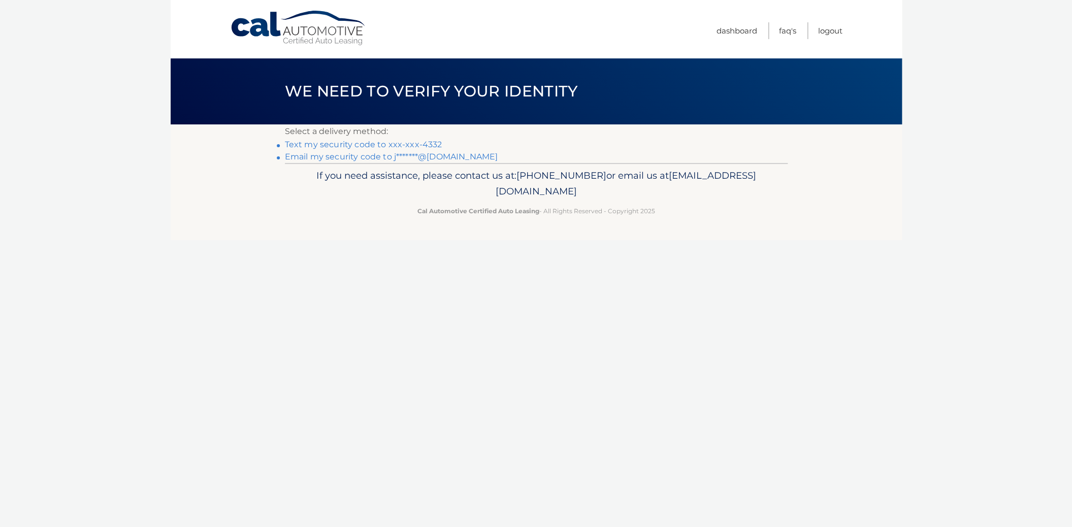
click at [374, 146] on link "Text my security code to xxx-xxx-4332" at bounding box center [363, 145] width 157 height 10
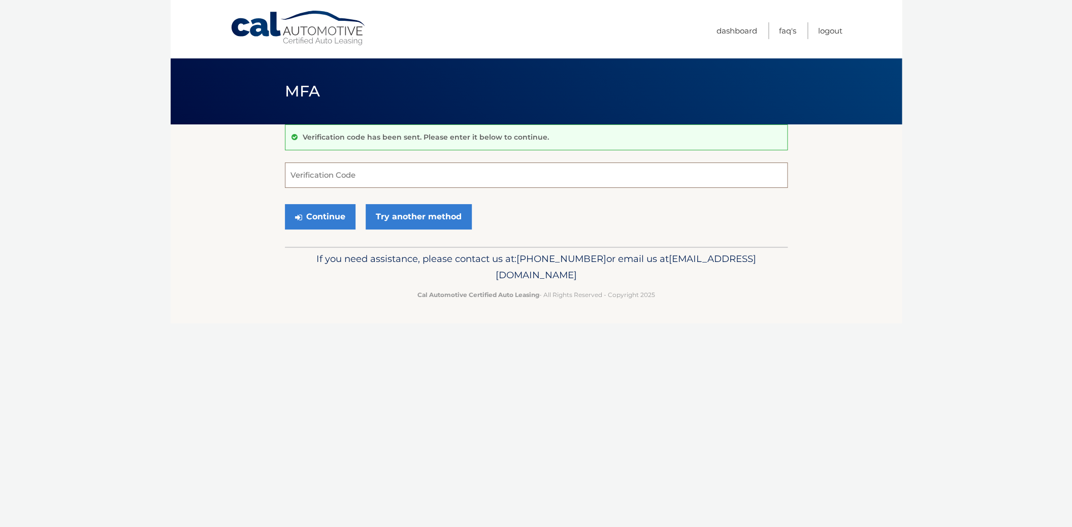
click at [363, 178] on input "Verification Code" at bounding box center [536, 175] width 503 height 25
type input "907535"
click at [322, 216] on button "Continue" at bounding box center [320, 216] width 71 height 25
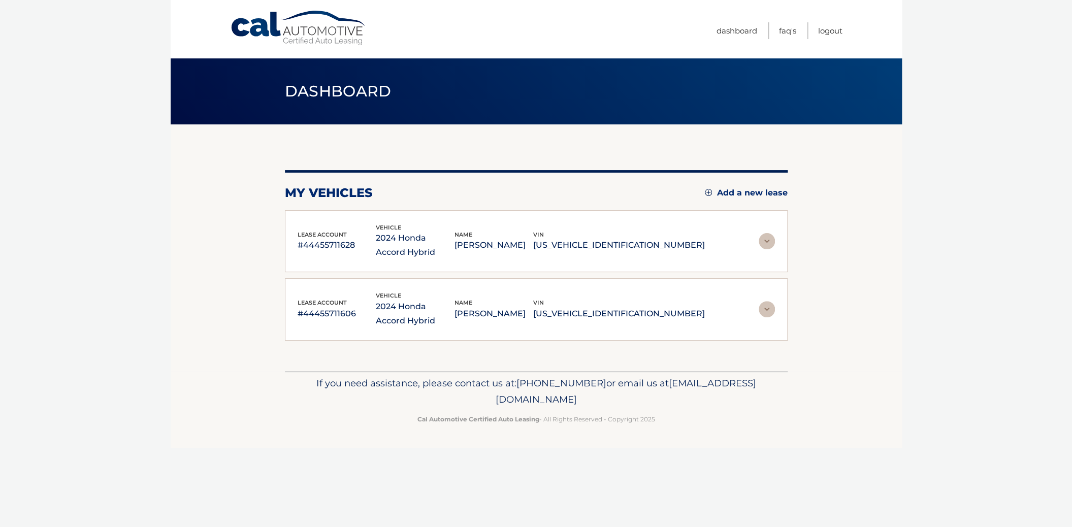
click at [769, 237] on img at bounding box center [767, 241] width 16 height 16
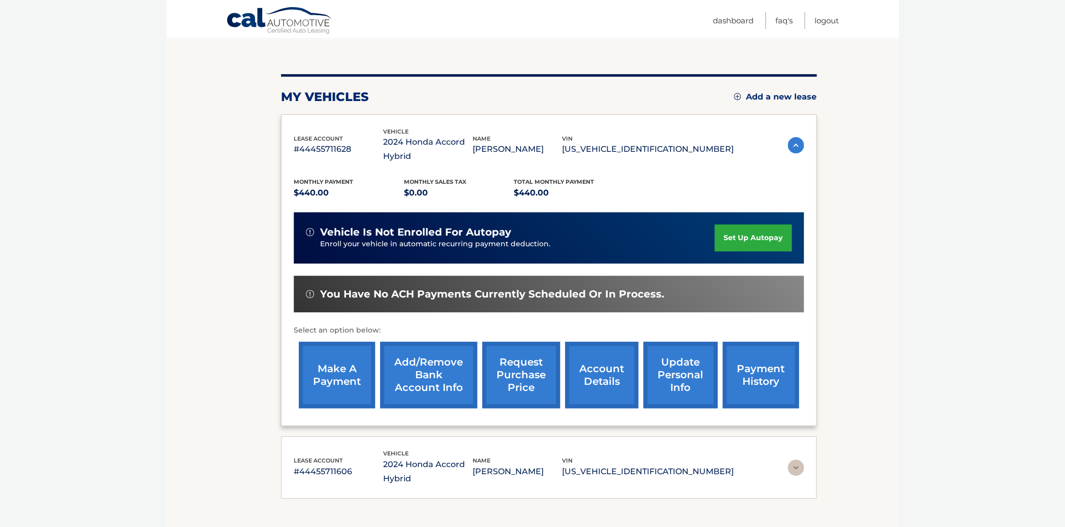
scroll to position [105, 0]
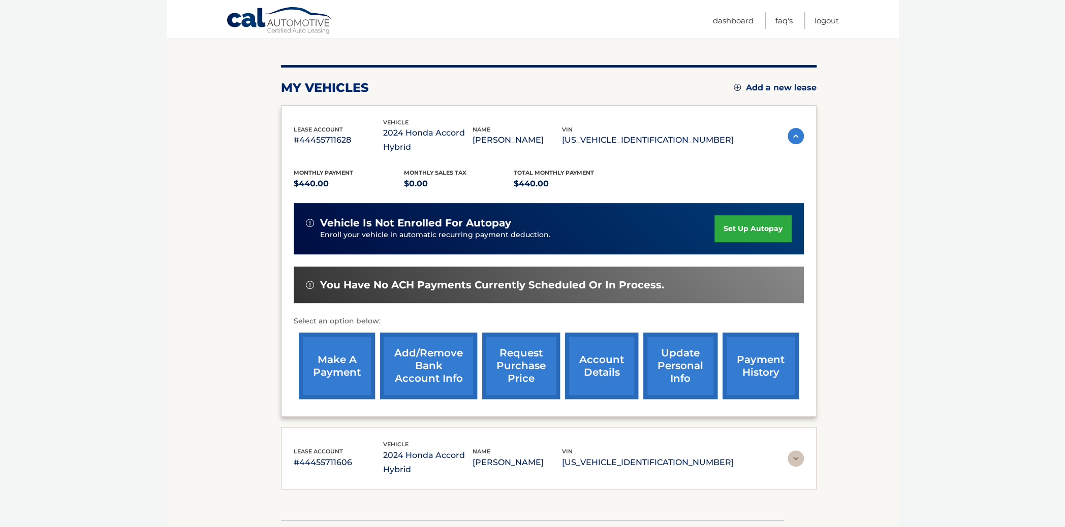
click at [336, 380] on link "make a payment" at bounding box center [337, 366] width 76 height 67
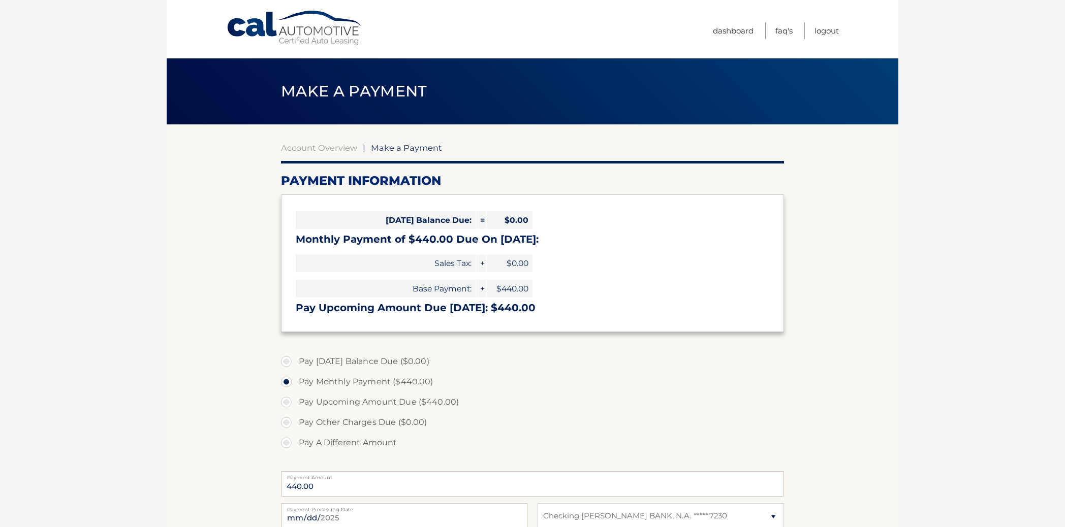
select select "OWI4MTA1MWQtZmYyYS00OTRlLWI3YjItODI0NDg2YjI0NjFk"
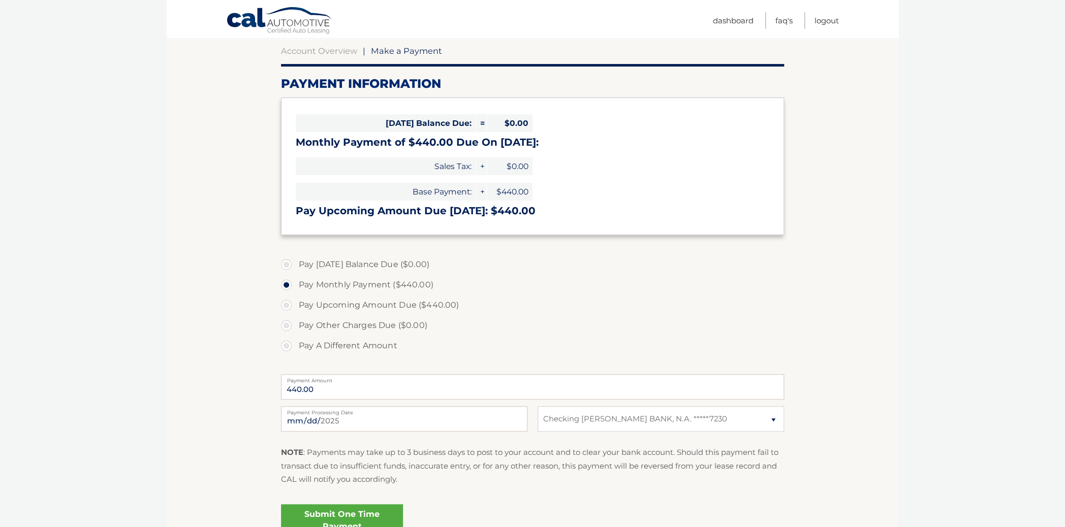
scroll to position [103, 0]
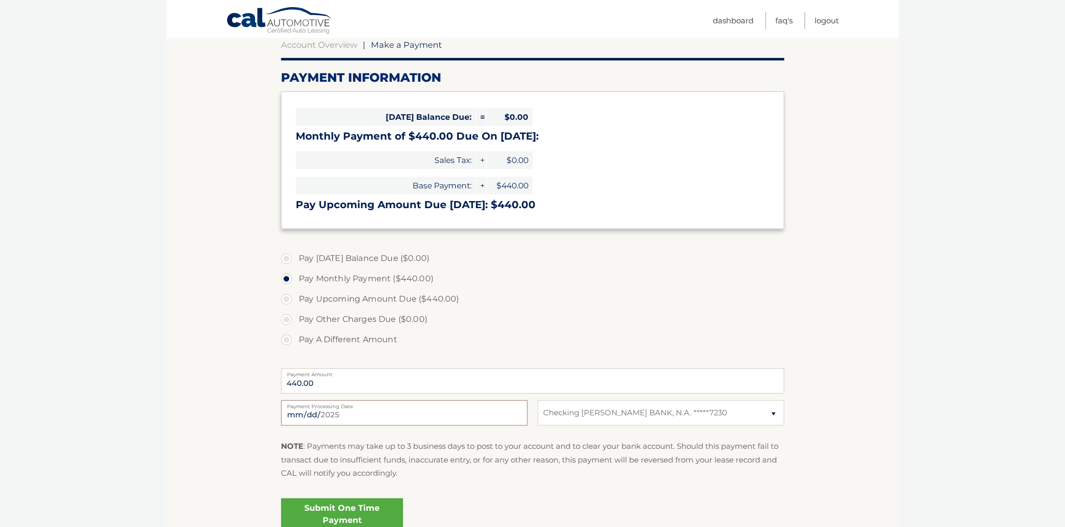
click at [416, 415] on input "[DATE]" at bounding box center [404, 412] width 246 height 25
click at [516, 416] on input "[DATE]" at bounding box center [404, 412] width 246 height 25
type input "[DATE]"
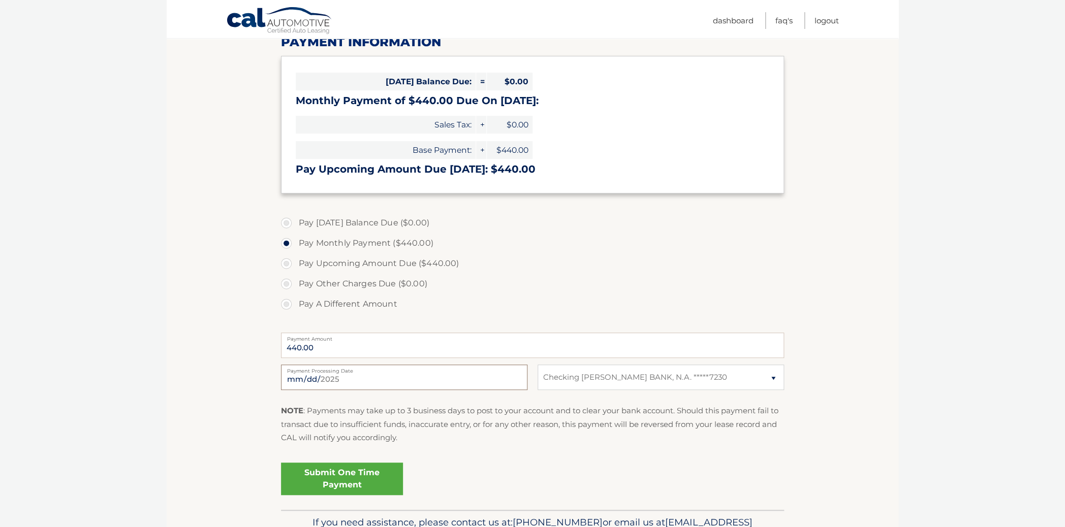
scroll to position [138, 0]
click at [287, 267] on label "Pay Upcoming Amount Due ($440.00)" at bounding box center [532, 264] width 503 height 20
click at [287, 267] on input "Pay Upcoming Amount Due ($440.00)" at bounding box center [290, 262] width 10 height 16
radio input "true"
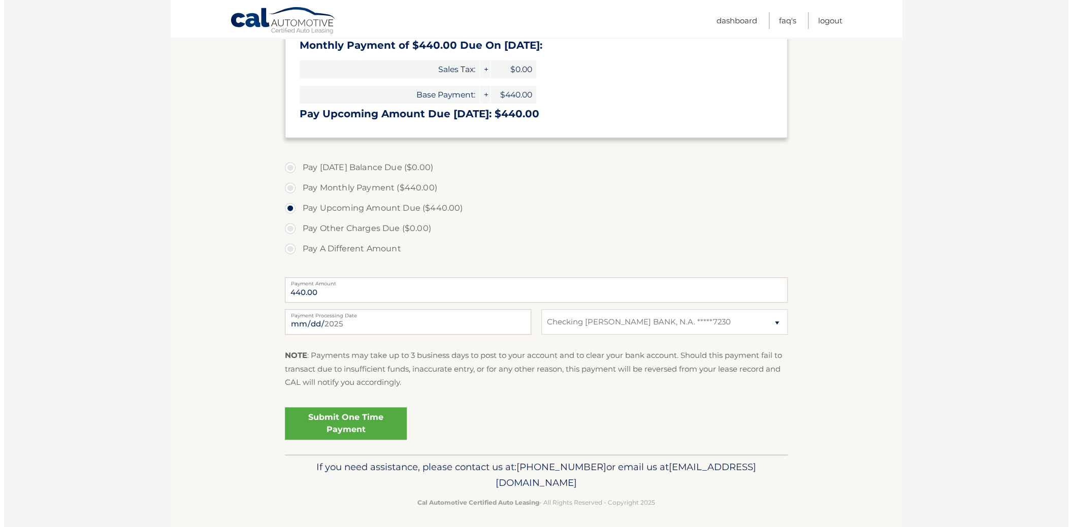
scroll to position [199, 0]
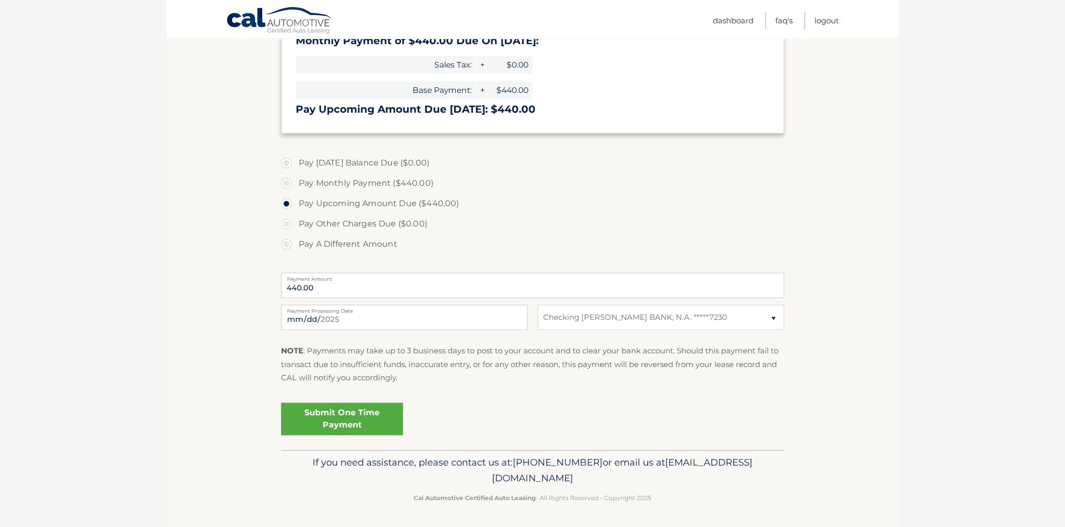
click at [335, 416] on link "Submit One Time Payment" at bounding box center [342, 419] width 122 height 33
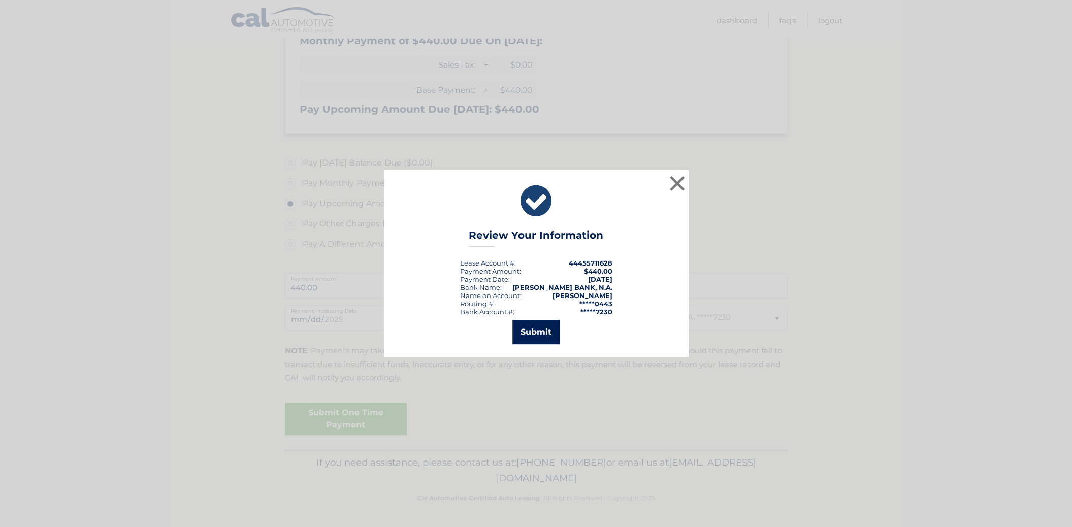
click at [538, 332] on button "Submit" at bounding box center [535, 332] width 47 height 24
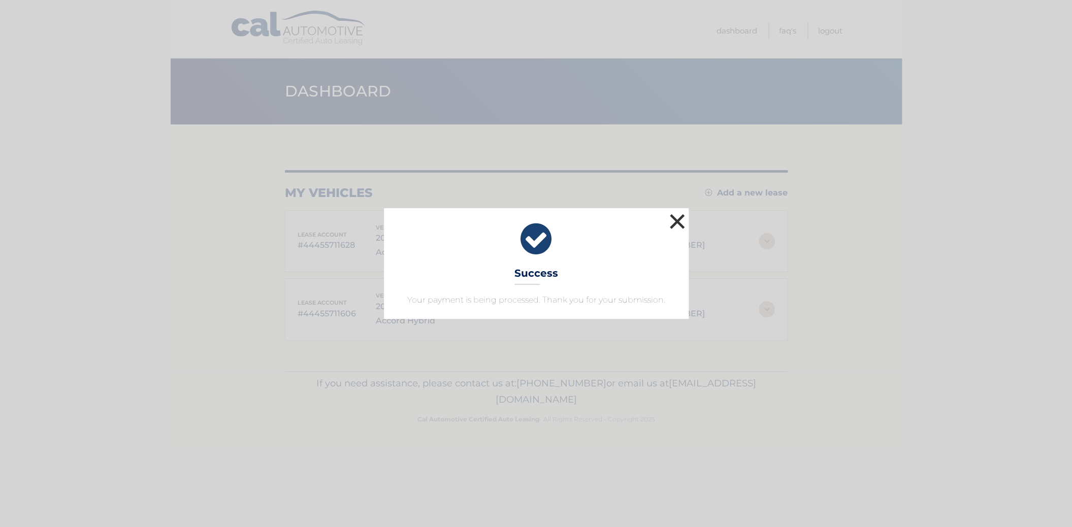
click at [677, 226] on button "×" at bounding box center [677, 221] width 20 height 20
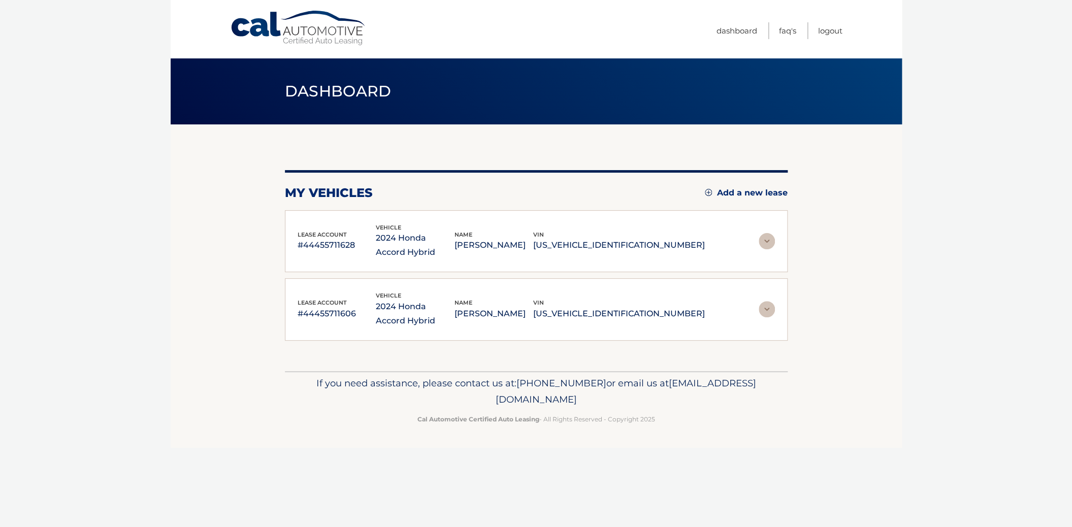
click at [766, 308] on img at bounding box center [767, 309] width 16 height 16
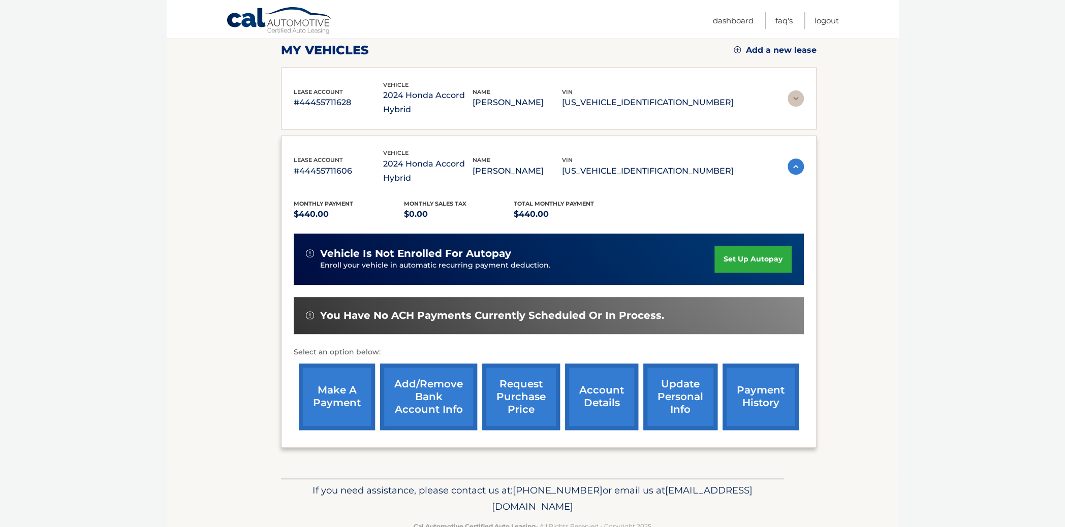
scroll to position [146, 0]
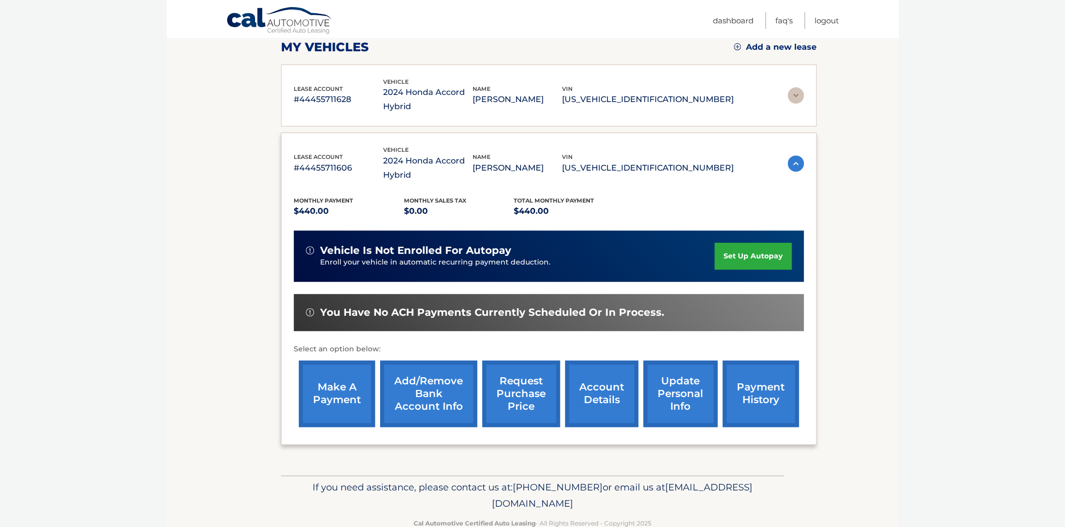
click at [338, 407] on link "make a payment" at bounding box center [337, 394] width 76 height 67
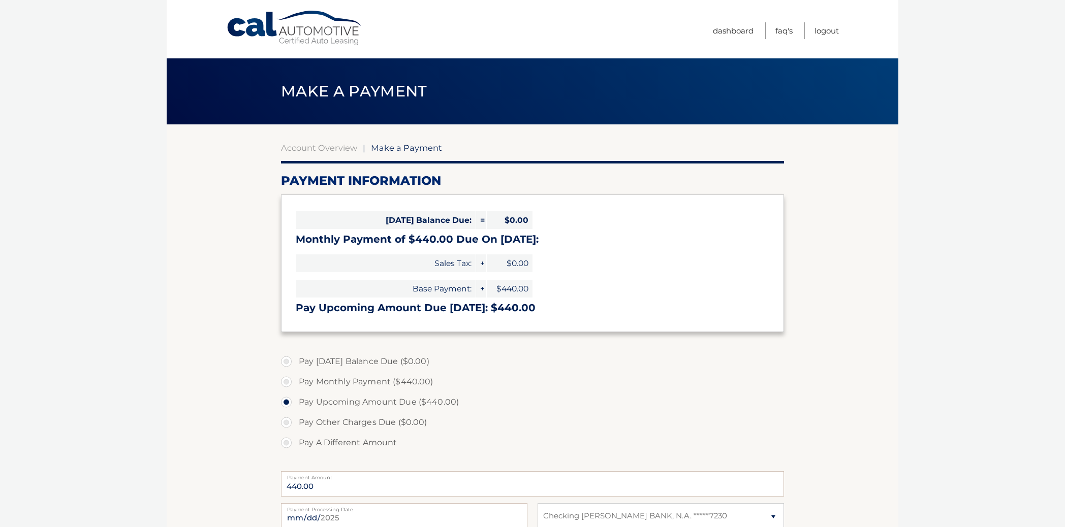
select select "MzcwYTgxMzQtN2FlYS00ZDEyLWJlNGYtYmVlZjA2ZTVkN2Q3"
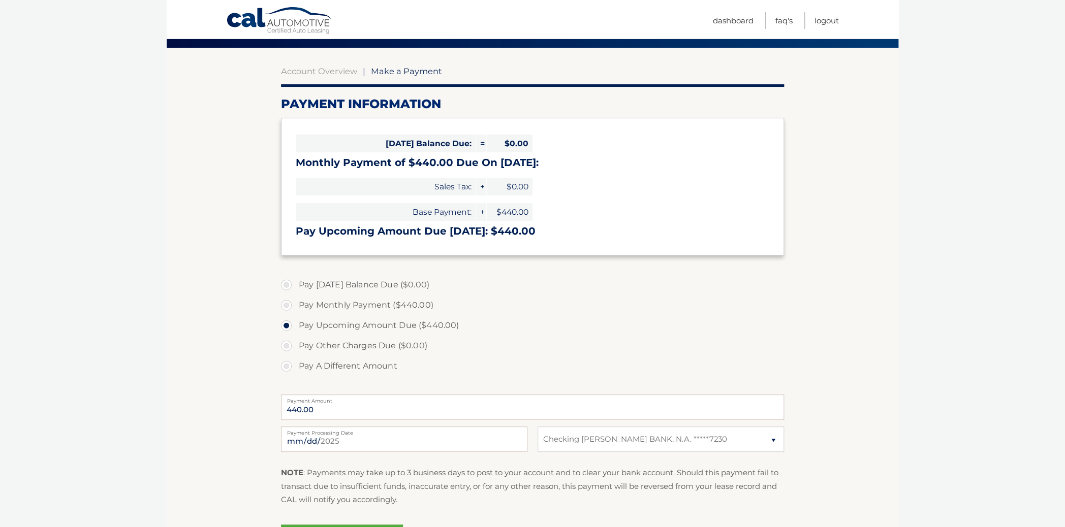
scroll to position [77, 0]
click at [512, 439] on input "[DATE]" at bounding box center [404, 438] width 246 height 25
type input "[DATE]"
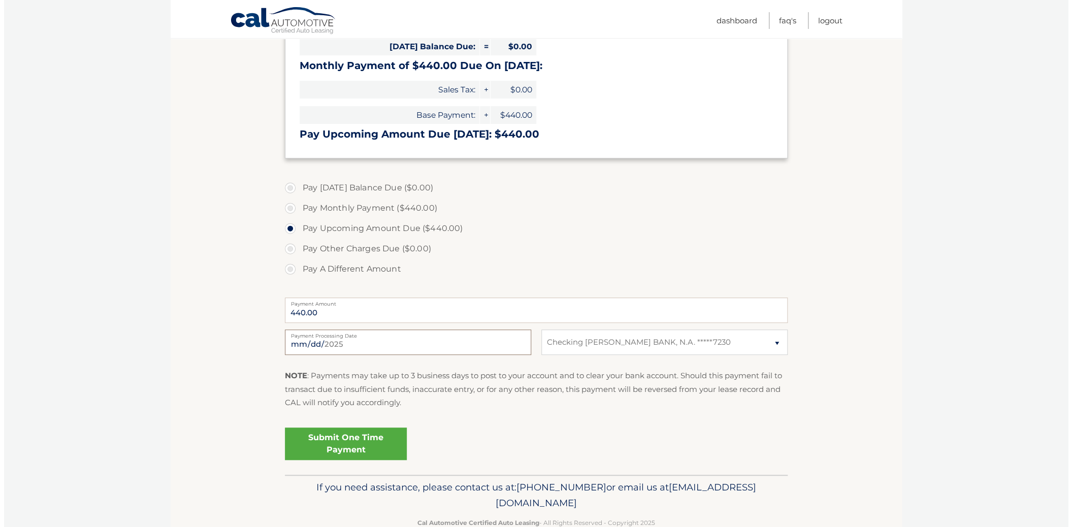
scroll to position [199, 0]
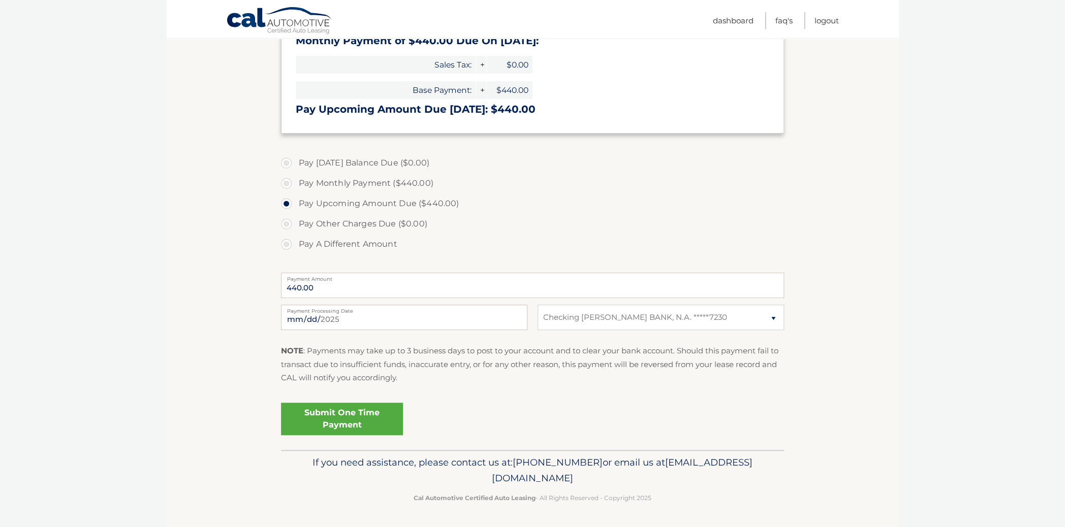
click at [352, 414] on link "Submit One Time Payment" at bounding box center [342, 419] width 122 height 33
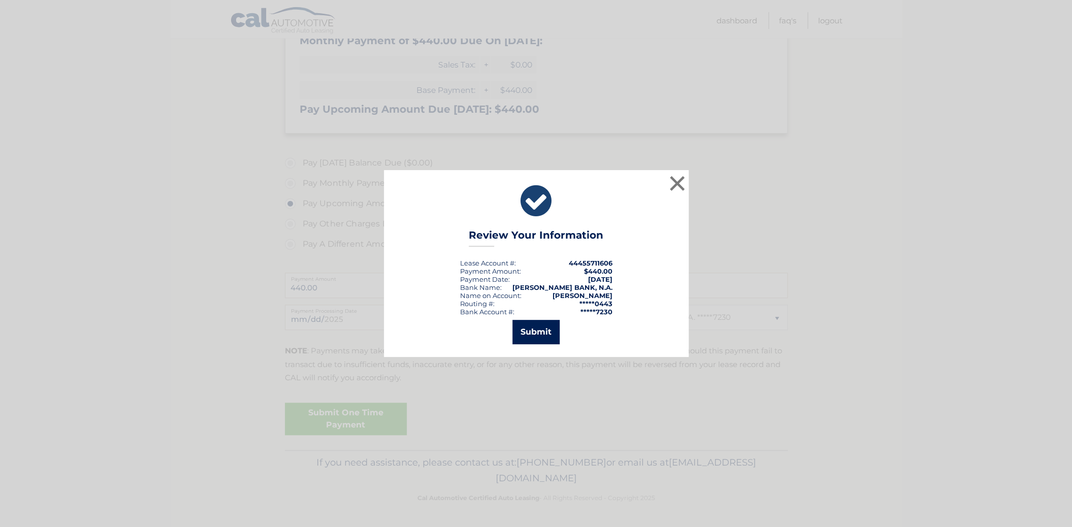
click at [531, 332] on button "Submit" at bounding box center [535, 332] width 47 height 24
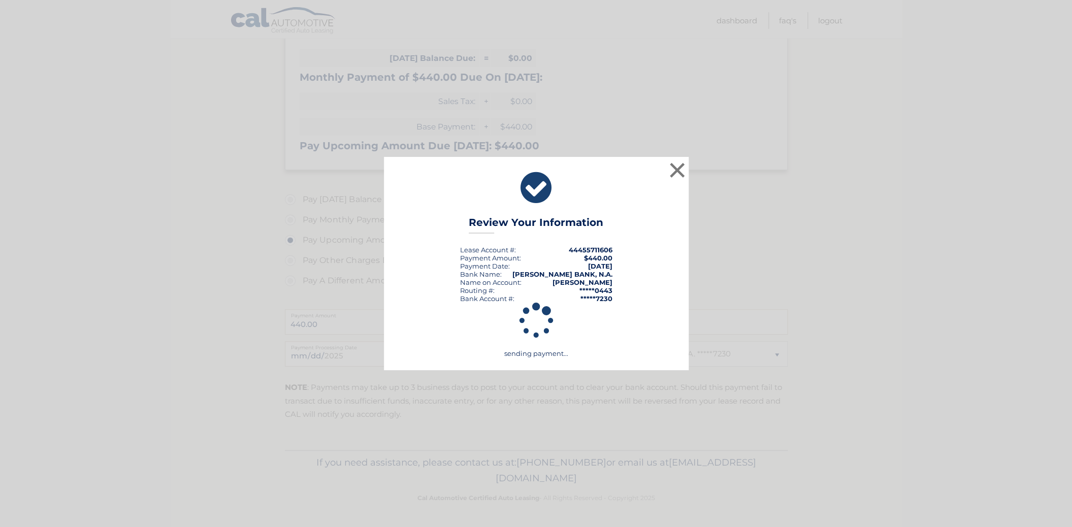
scroll to position [162, 0]
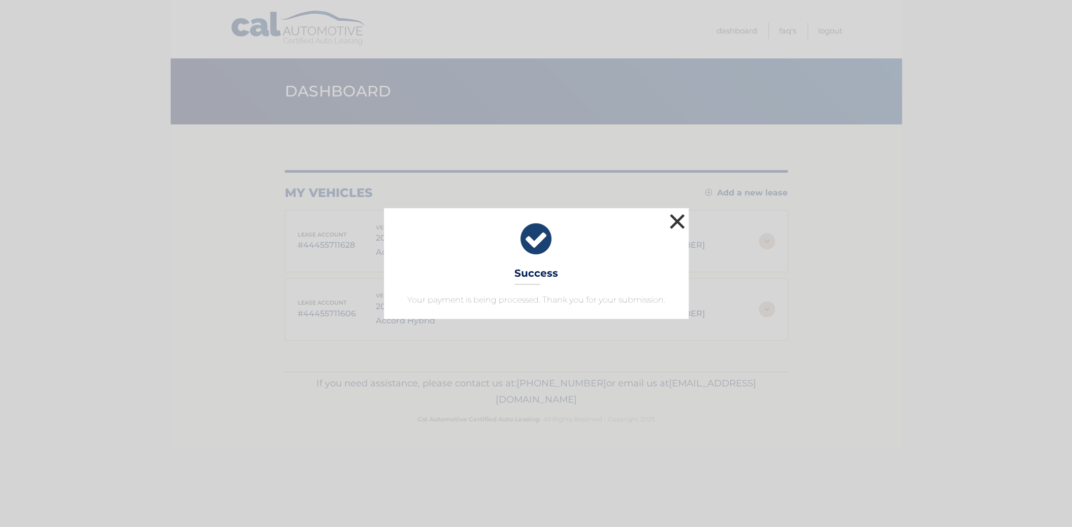
click at [677, 222] on button "×" at bounding box center [677, 221] width 20 height 20
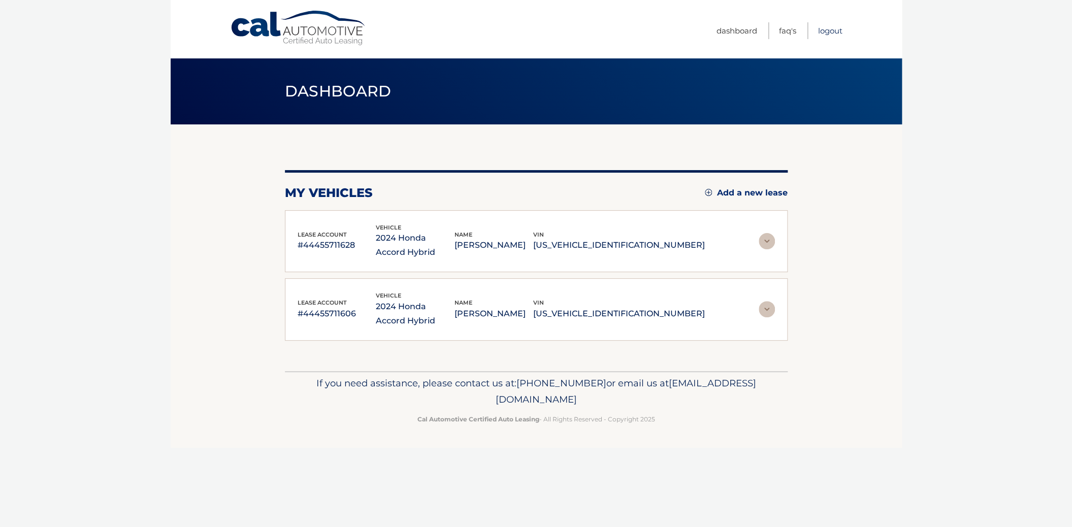
click at [830, 33] on link "Logout" at bounding box center [830, 30] width 24 height 17
